Goal: Communication & Community: Connect with others

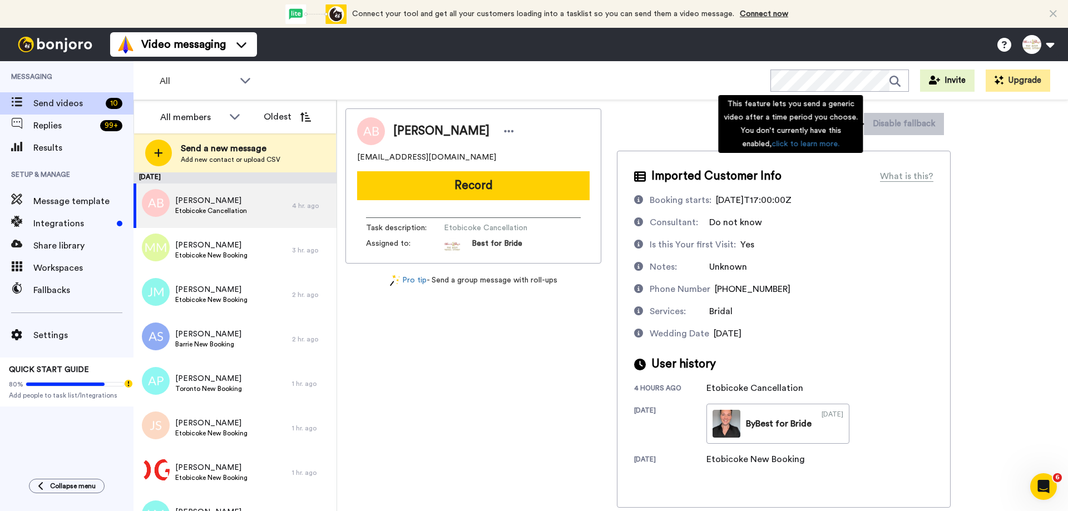
click at [843, 122] on div "This feature lets you send a generic video after a time period you choose. You …" at bounding box center [790, 124] width 145 height 58
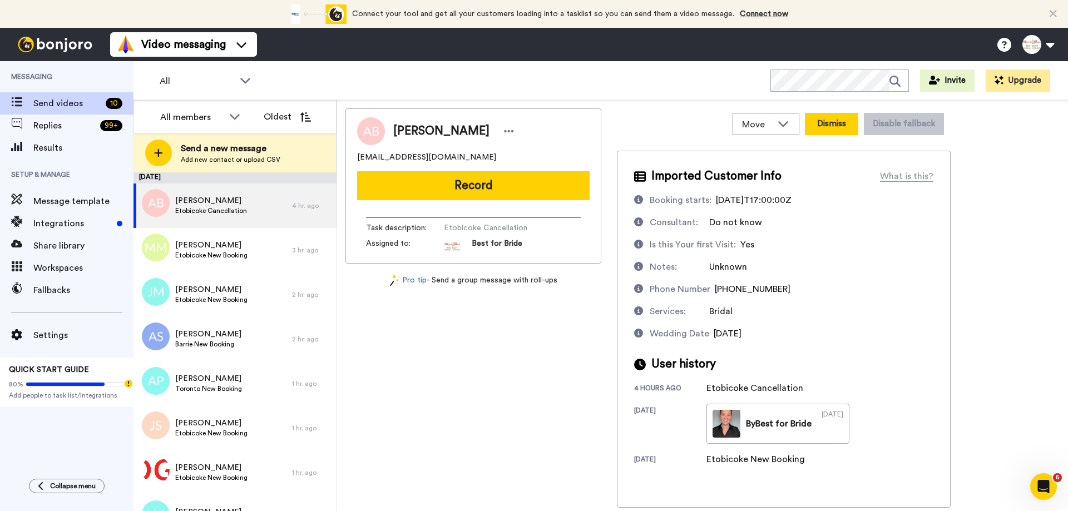
click at [843, 118] on button "Dismiss" at bounding box center [831, 124] width 53 height 22
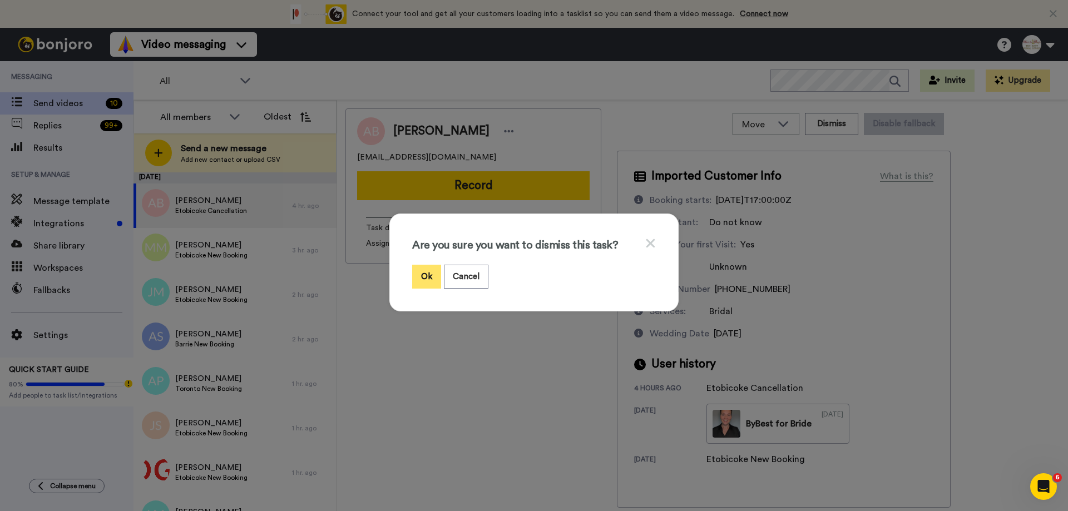
click at [422, 271] on button "Ok" at bounding box center [426, 277] width 29 height 24
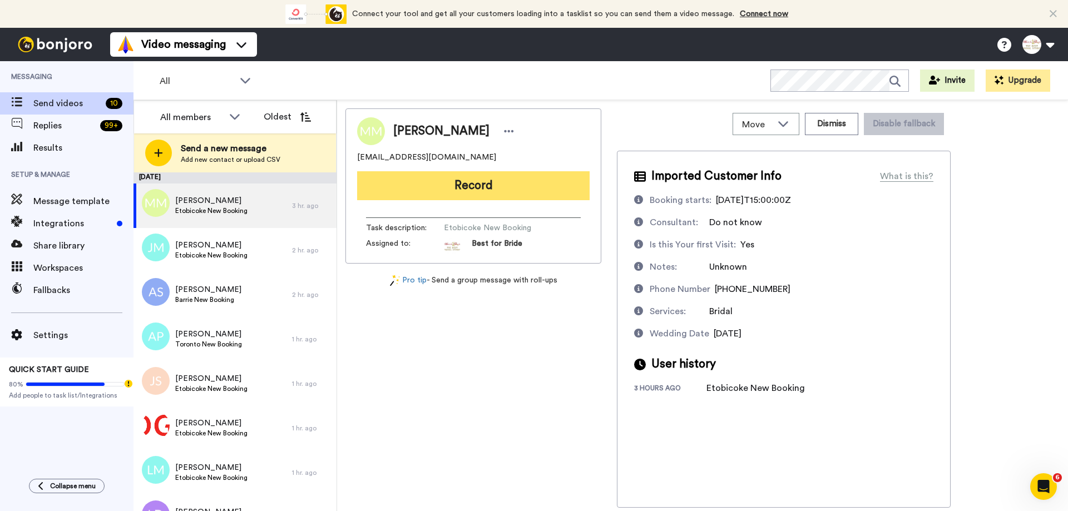
click at [467, 187] on button "Record" at bounding box center [473, 185] width 232 height 29
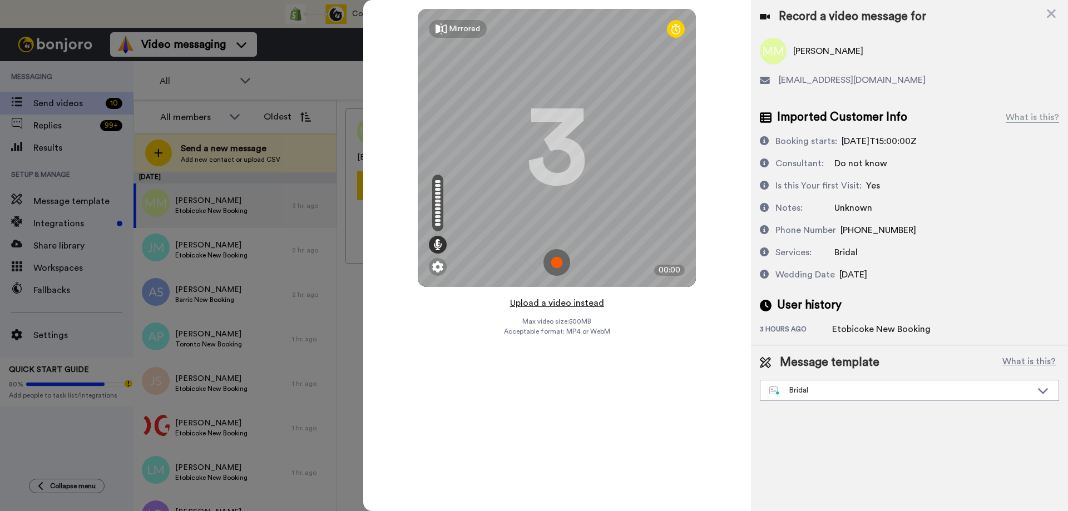
click at [549, 297] on button "Upload a video instead" at bounding box center [557, 303] width 101 height 14
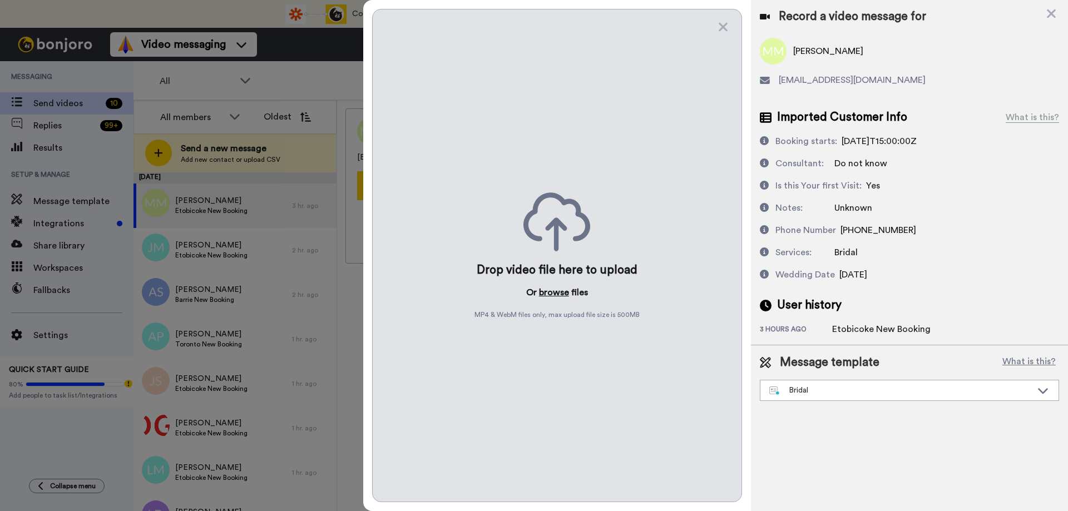
click at [551, 290] on button "browse" at bounding box center [554, 292] width 30 height 13
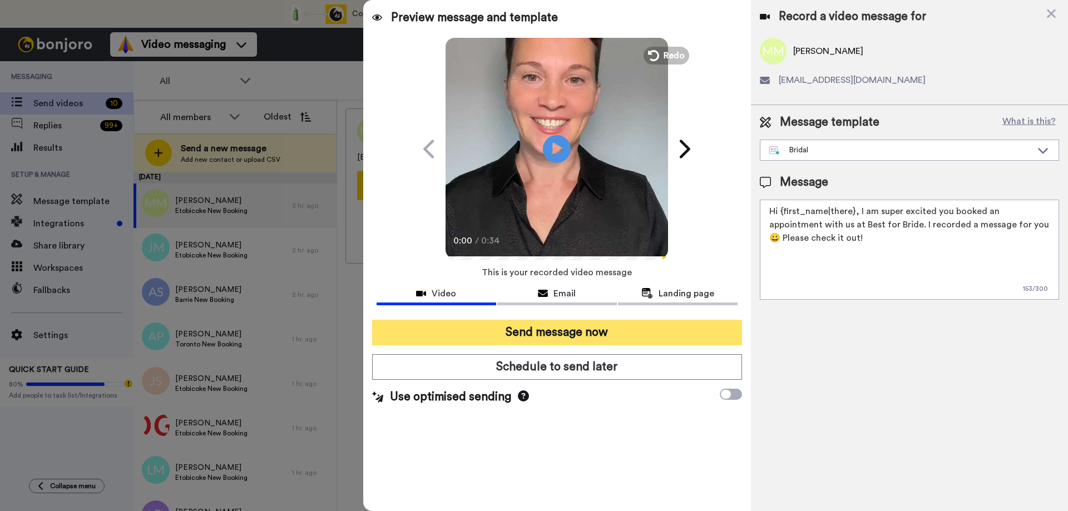
click at [547, 335] on button "Send message now" at bounding box center [557, 333] width 370 height 26
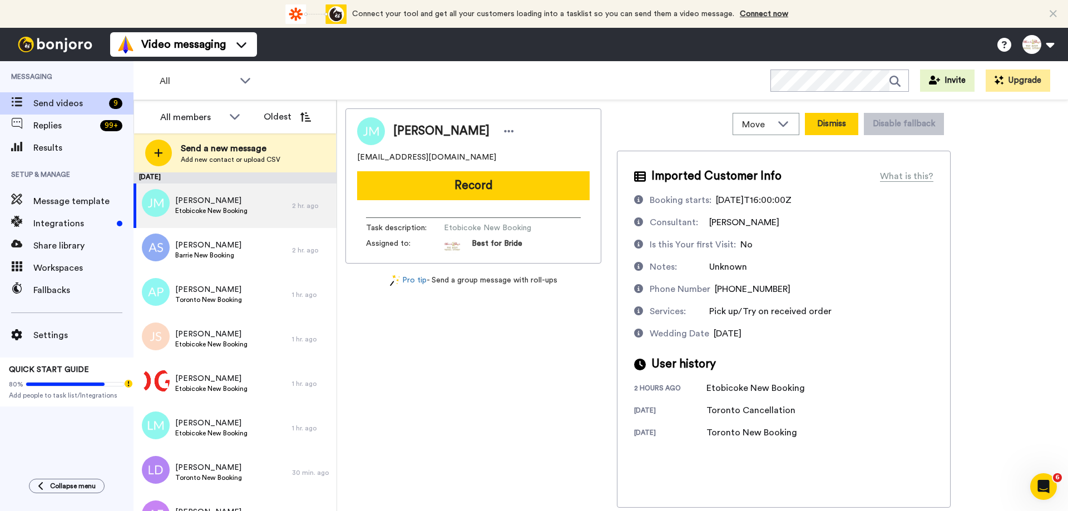
click at [828, 128] on button "Dismiss" at bounding box center [831, 124] width 53 height 22
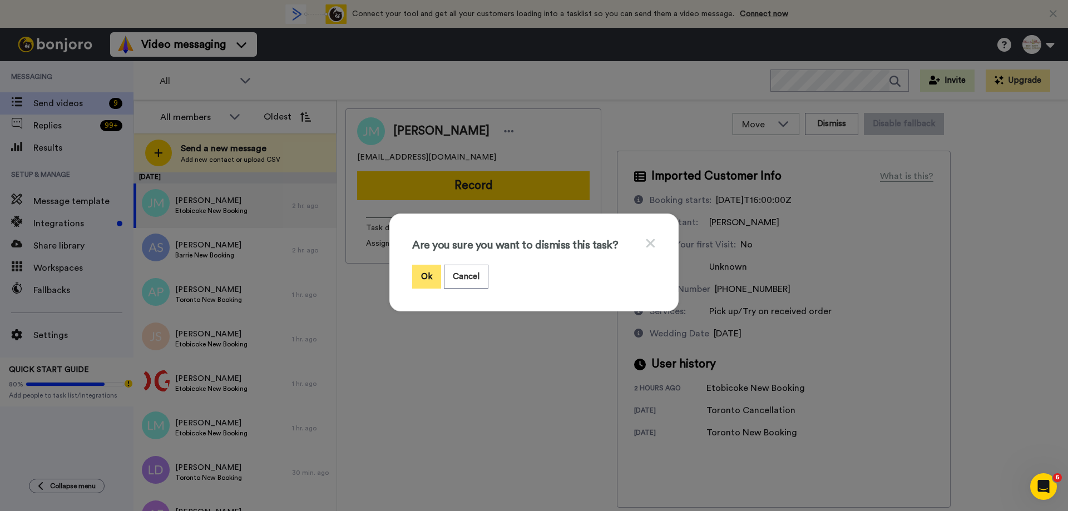
click at [418, 281] on button "Ok" at bounding box center [426, 277] width 29 height 24
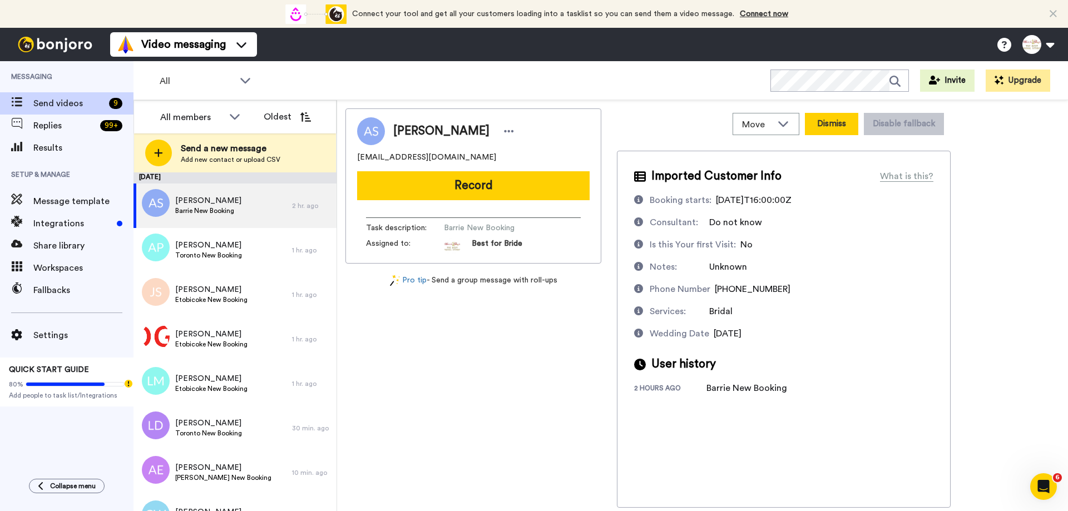
click at [831, 121] on button "Dismiss" at bounding box center [831, 124] width 53 height 22
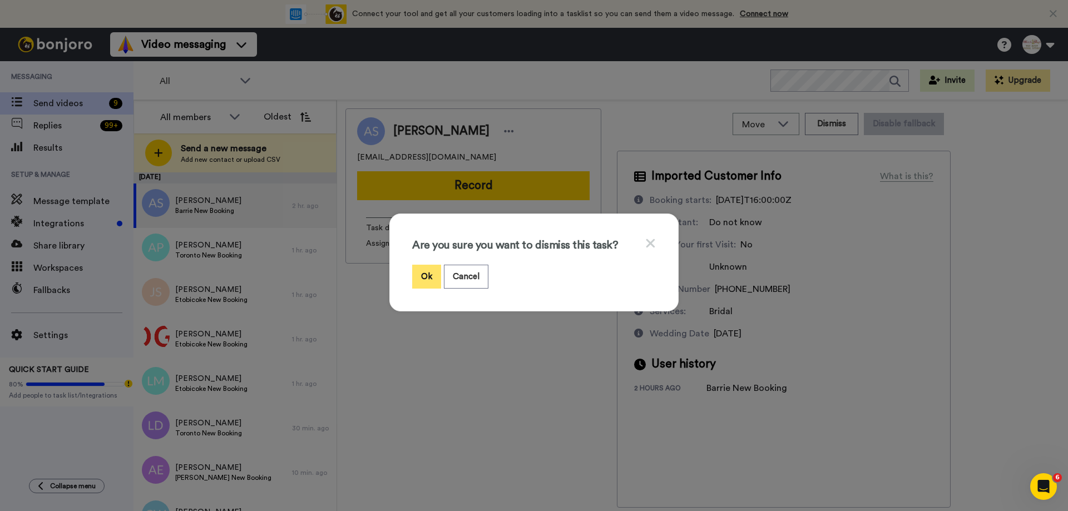
click at [426, 279] on button "Ok" at bounding box center [426, 277] width 29 height 24
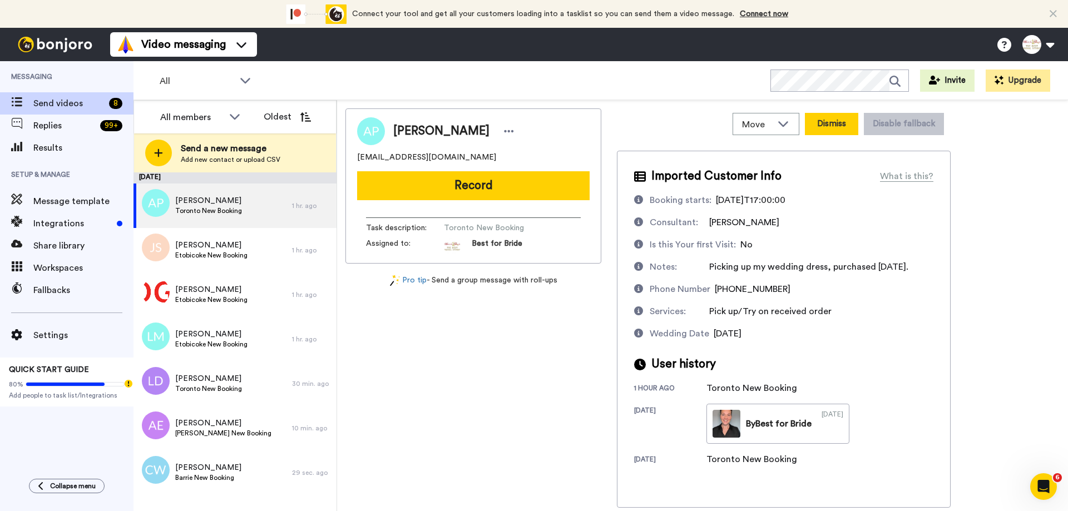
click at [846, 122] on button "Dismiss" at bounding box center [831, 124] width 53 height 22
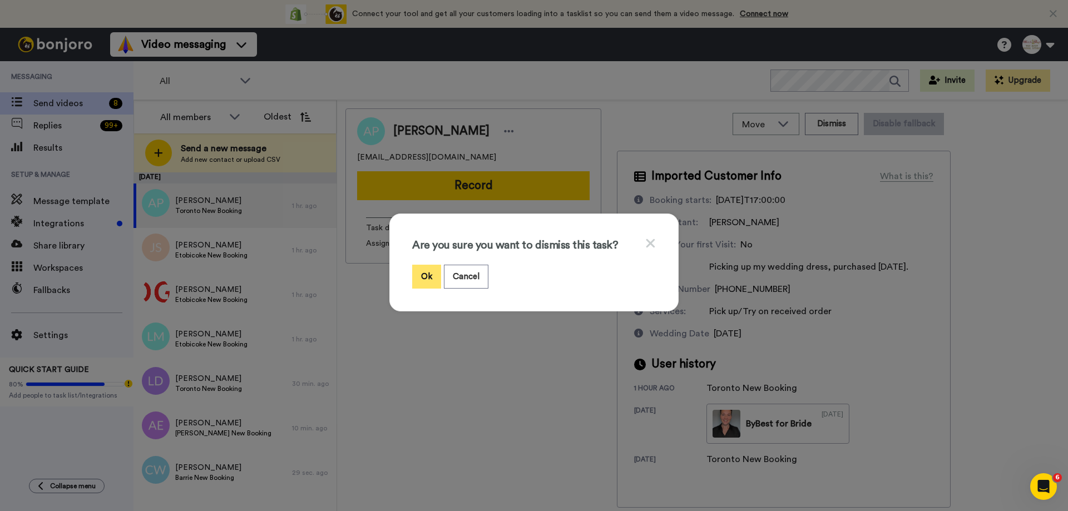
click at [427, 279] on button "Ok" at bounding box center [426, 277] width 29 height 24
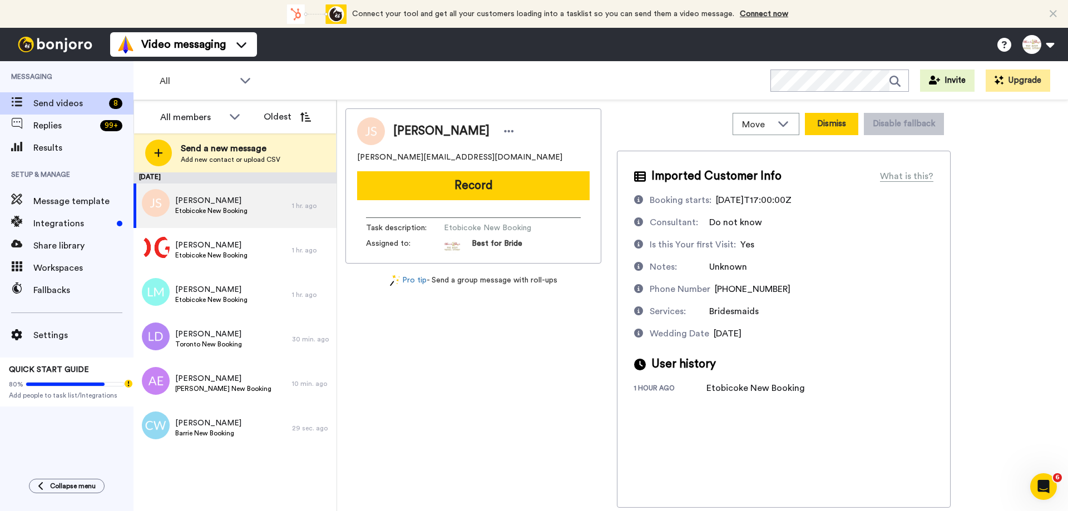
click at [830, 122] on button "Dismiss" at bounding box center [831, 124] width 53 height 22
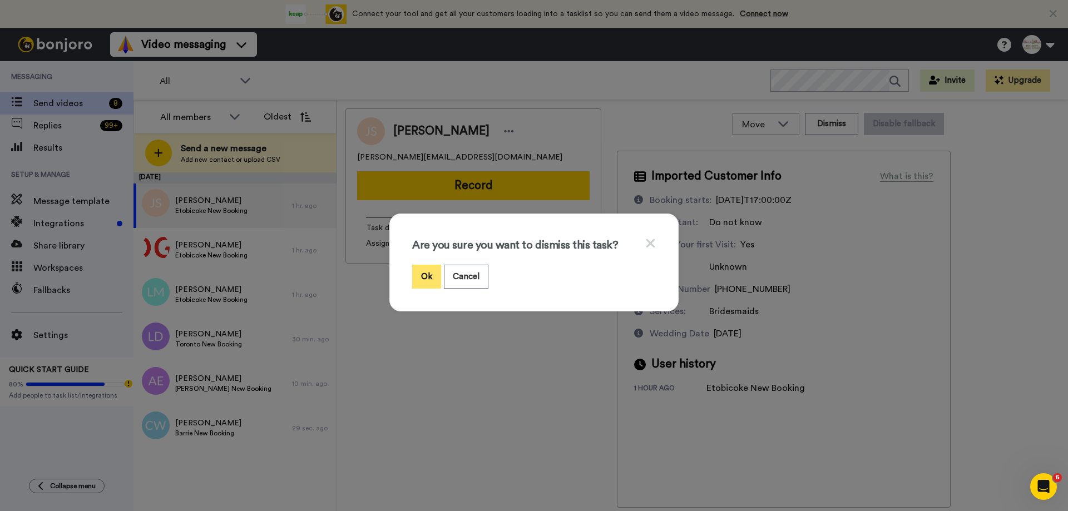
click at [415, 277] on button "Ok" at bounding box center [426, 277] width 29 height 24
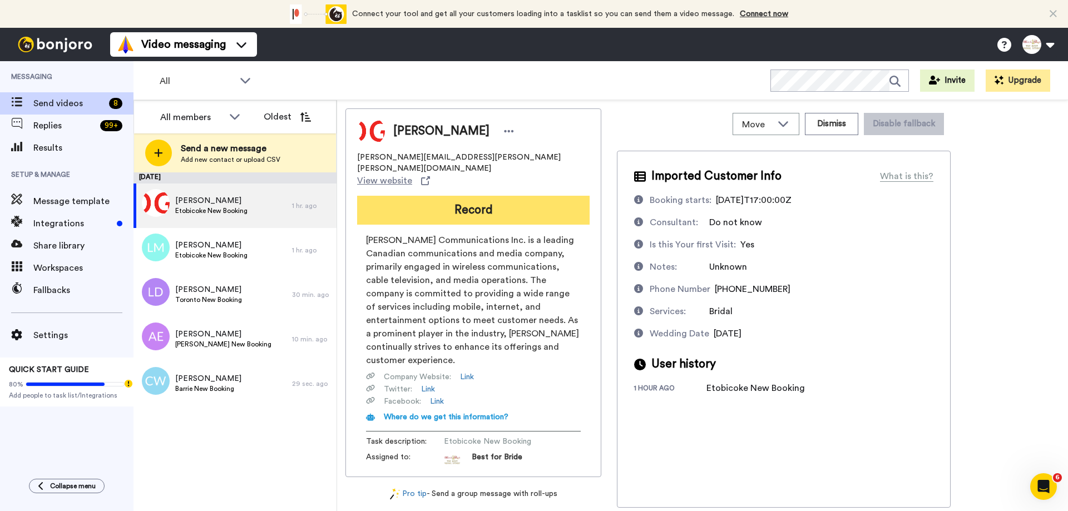
click at [523, 196] on button "Record" at bounding box center [473, 210] width 232 height 29
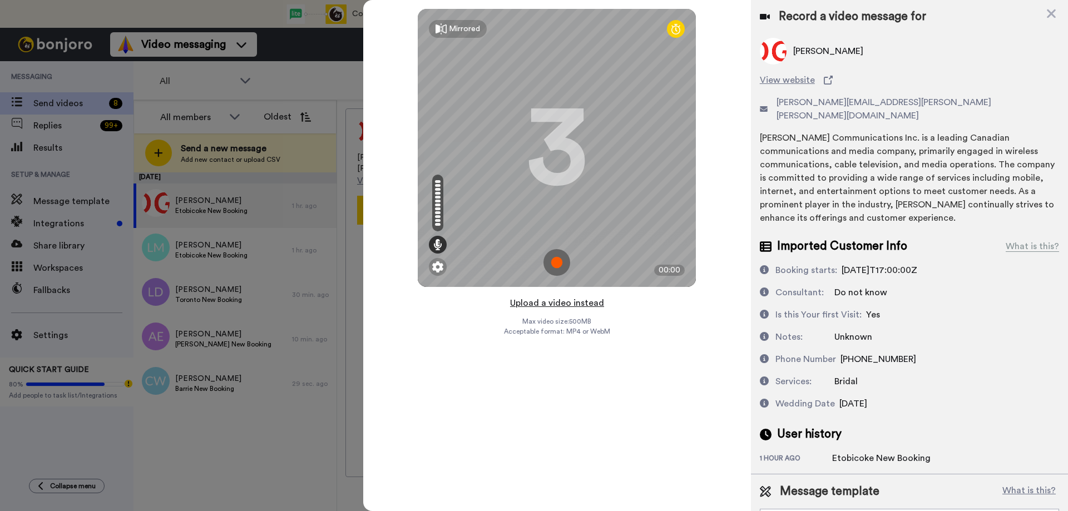
click at [555, 305] on button "Upload a video instead" at bounding box center [557, 303] width 101 height 14
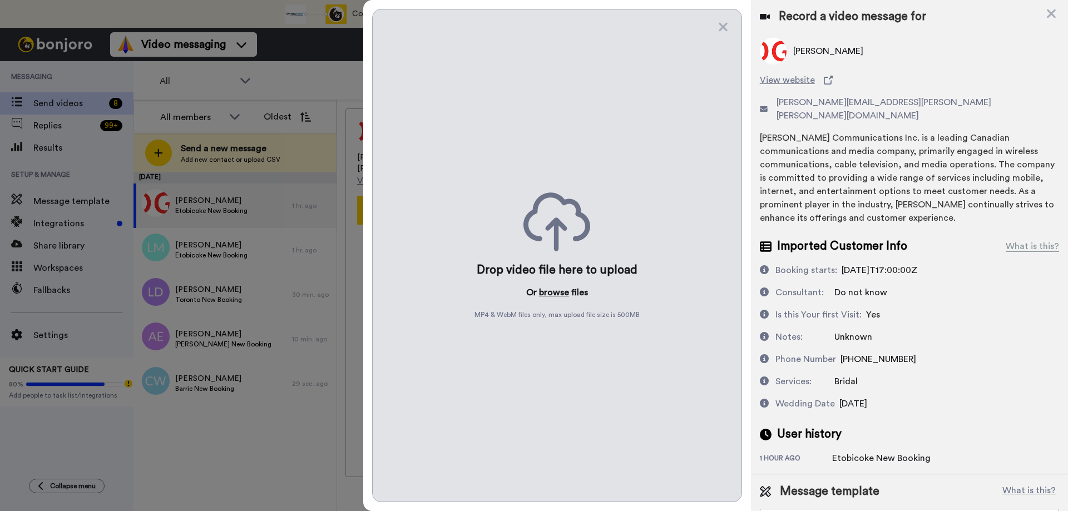
click at [554, 291] on button "browse" at bounding box center [554, 292] width 30 height 13
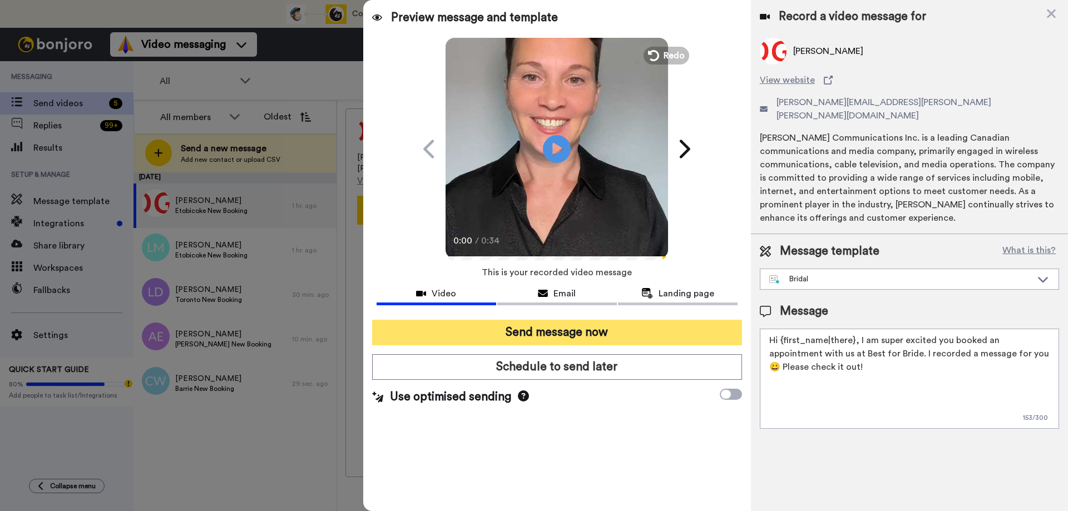
click at [528, 338] on button "Send message now" at bounding box center [557, 333] width 370 height 26
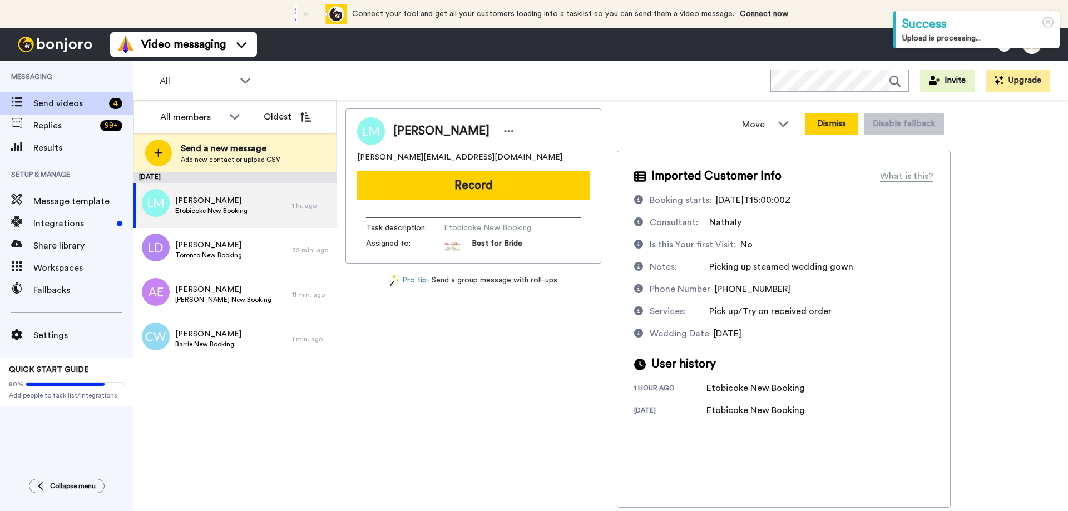
click at [830, 120] on button "Dismiss" at bounding box center [831, 124] width 53 height 22
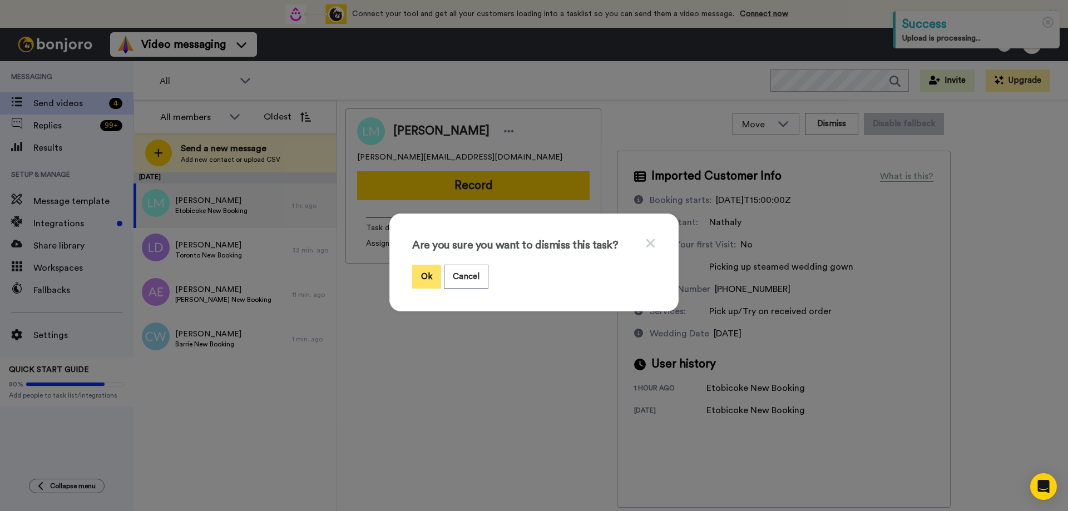
click at [416, 271] on button "Ok" at bounding box center [426, 277] width 29 height 24
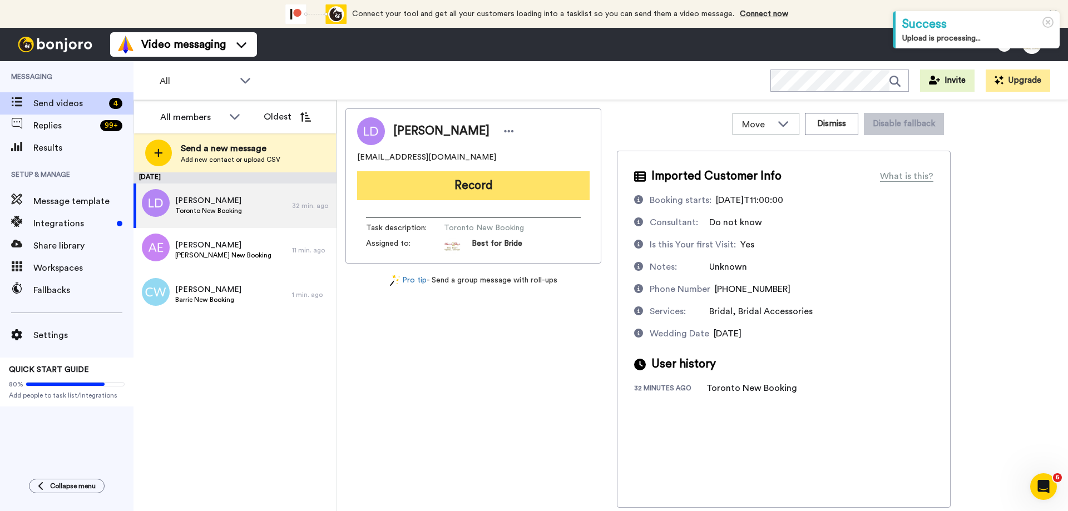
click at [468, 196] on button "Record" at bounding box center [473, 185] width 232 height 29
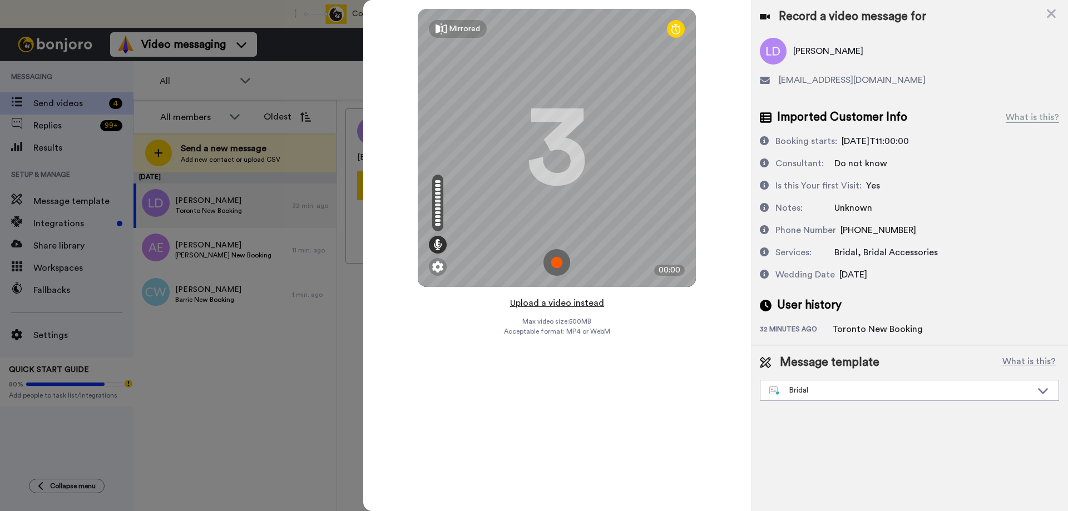
click at [550, 302] on button "Upload a video instead" at bounding box center [557, 303] width 101 height 14
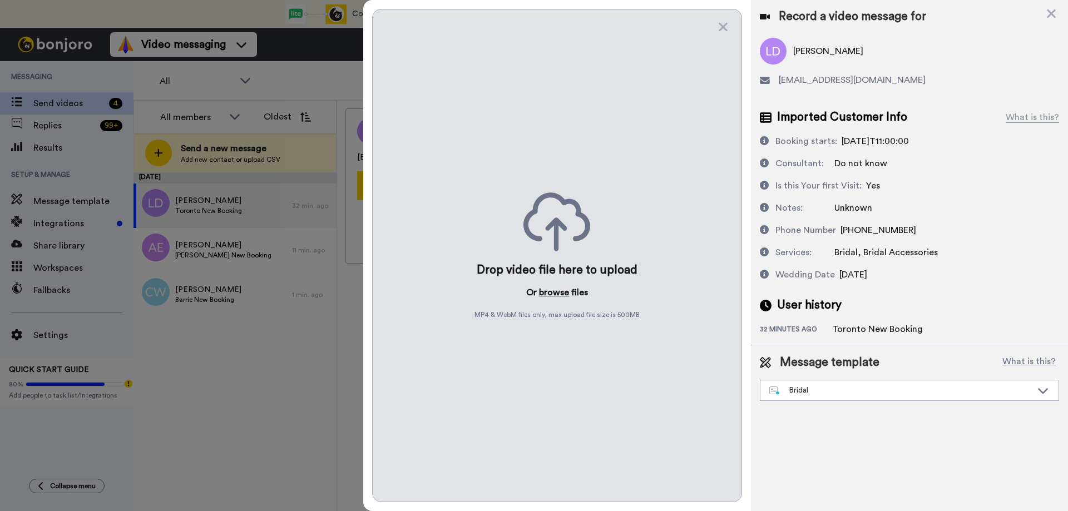
click at [554, 291] on button "browse" at bounding box center [554, 292] width 30 height 13
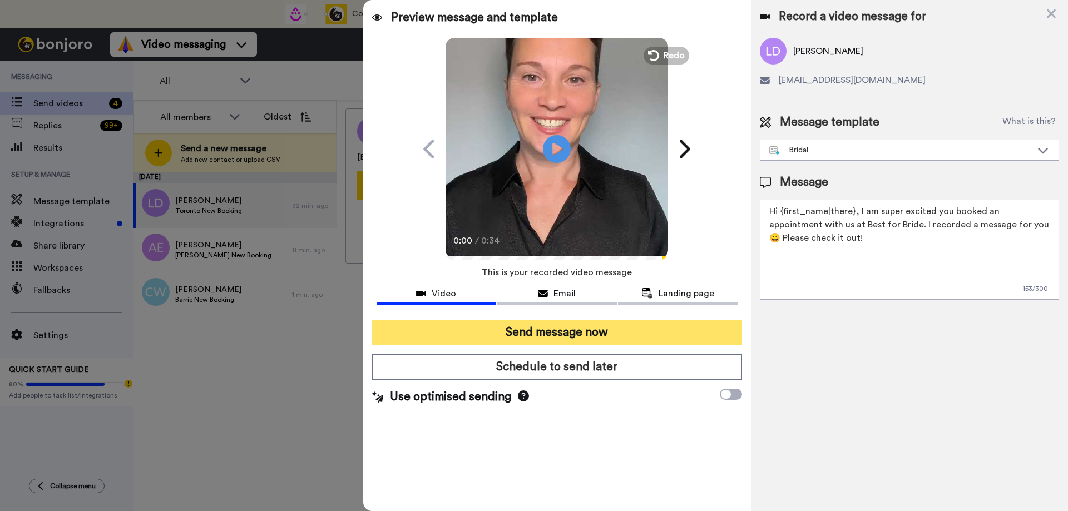
click at [575, 333] on button "Send message now" at bounding box center [557, 333] width 370 height 26
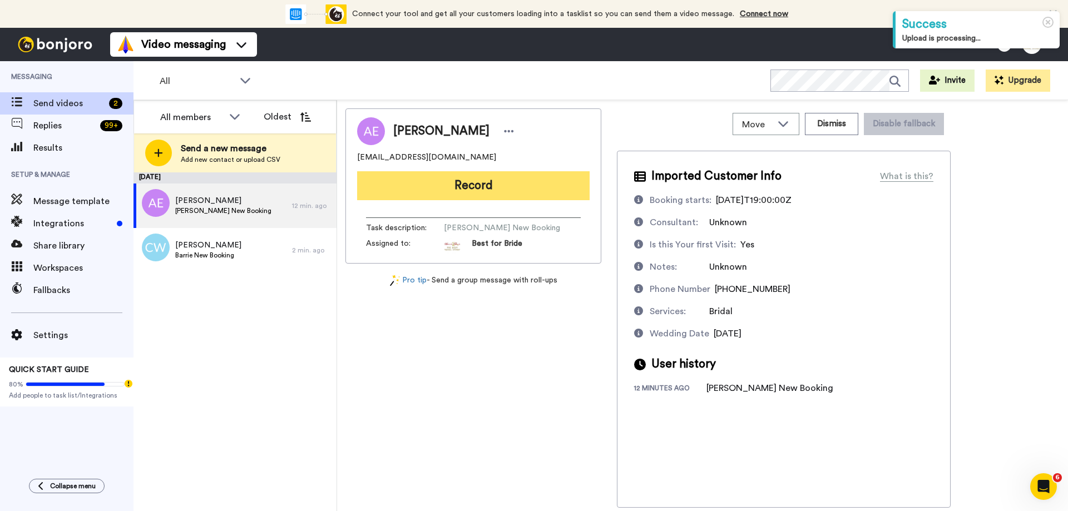
click at [482, 185] on button "Record" at bounding box center [473, 185] width 232 height 29
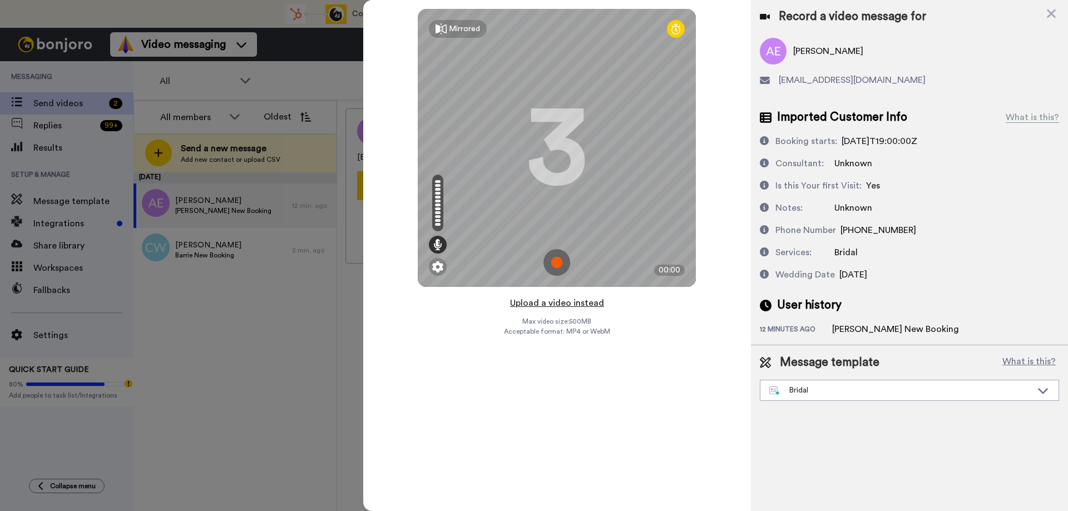
click at [567, 304] on button "Upload a video instead" at bounding box center [557, 303] width 101 height 14
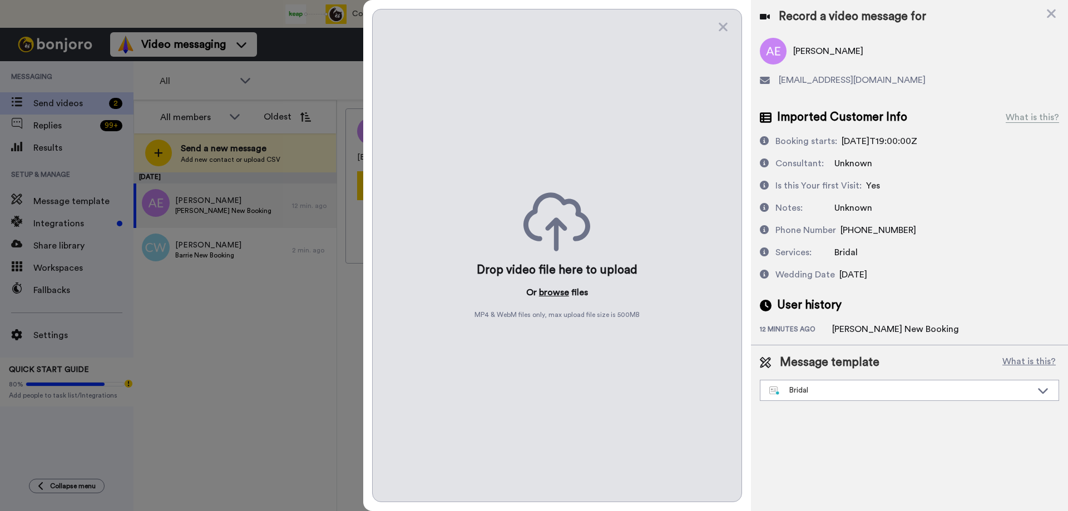
click at [543, 287] on button "browse" at bounding box center [554, 292] width 30 height 13
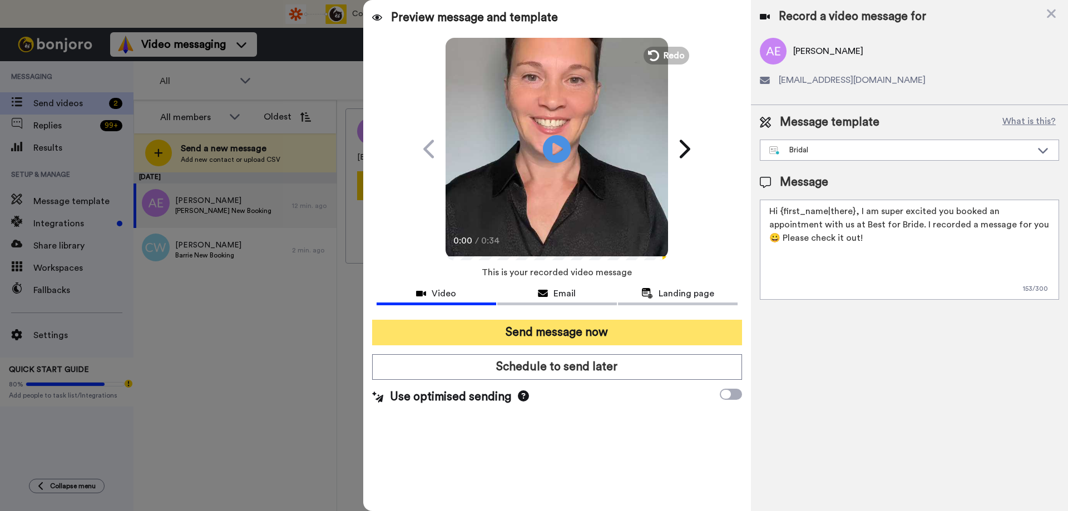
click at [550, 333] on button "Send message now" at bounding box center [557, 333] width 370 height 26
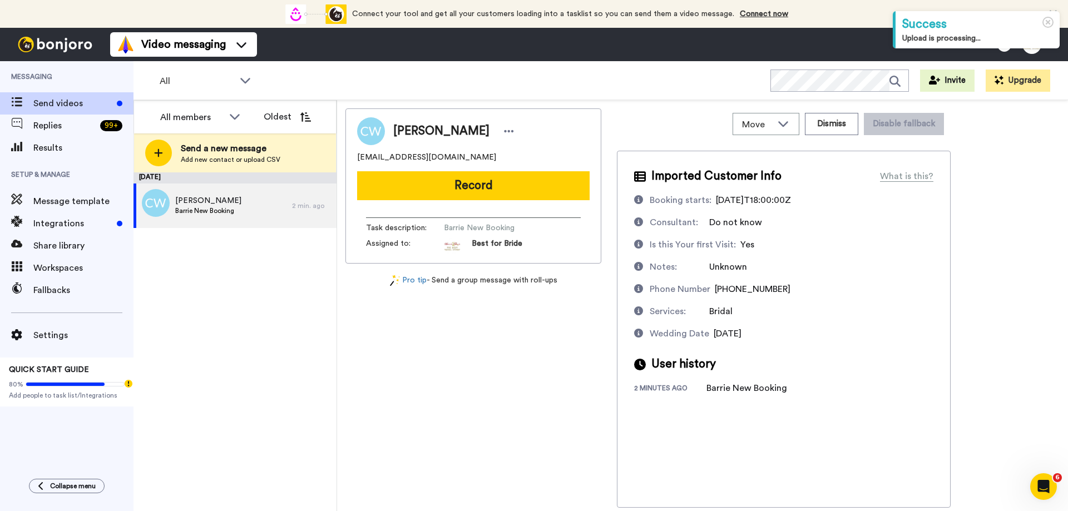
click at [545, 194] on button "Record" at bounding box center [473, 185] width 232 height 29
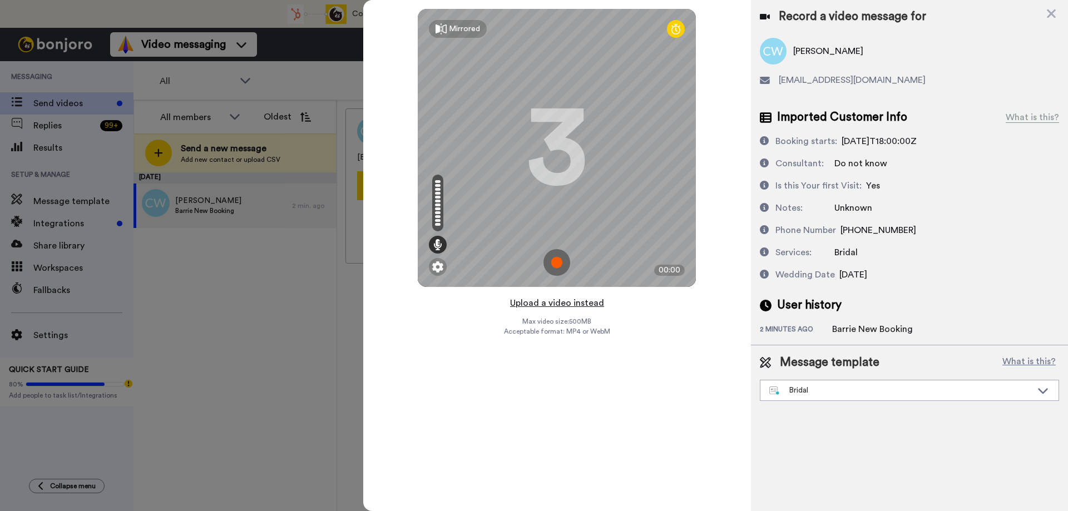
click at [562, 304] on button "Upload a video instead" at bounding box center [557, 303] width 101 height 14
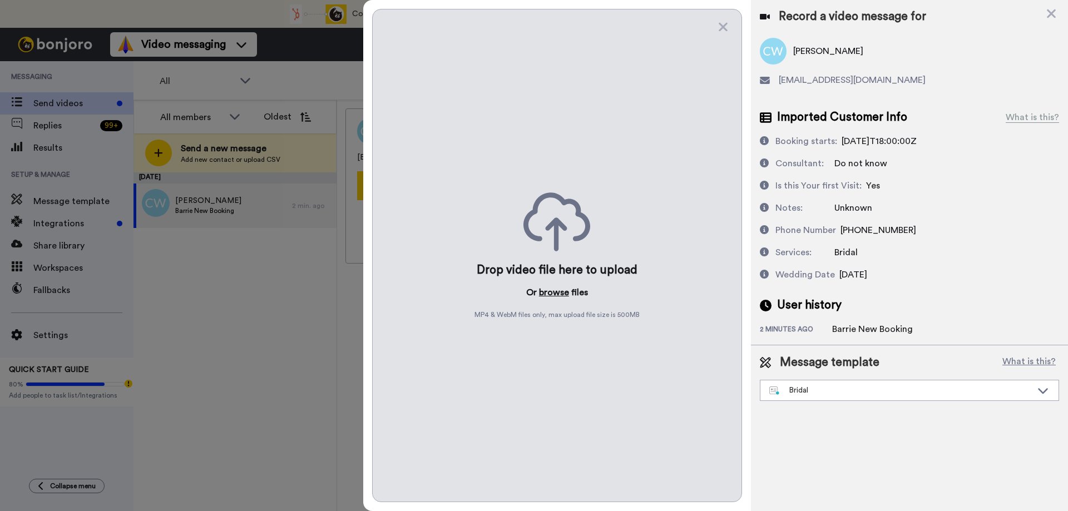
click at [547, 295] on button "browse" at bounding box center [554, 292] width 30 height 13
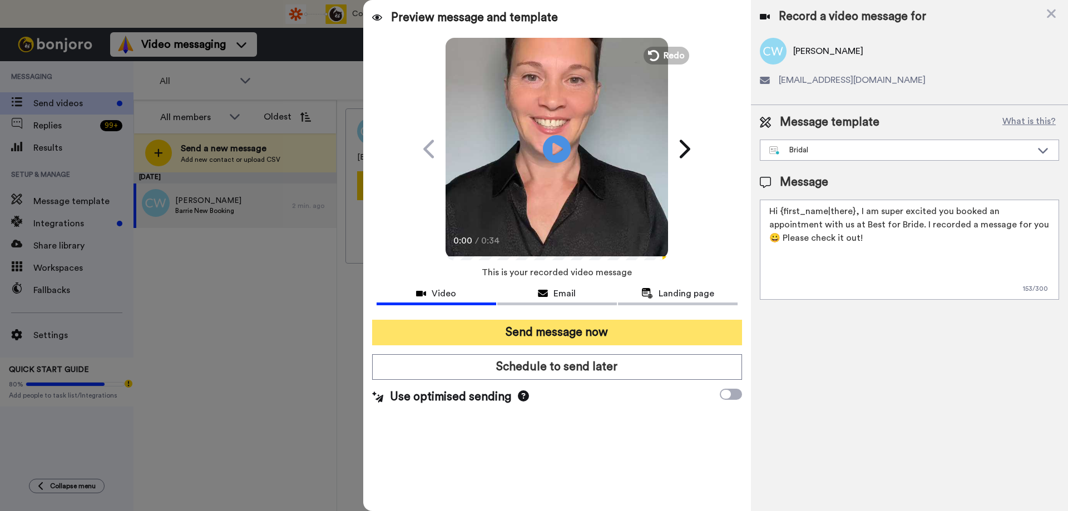
click at [514, 334] on button "Send message now" at bounding box center [557, 333] width 370 height 26
